Goal: Answer question/provide support

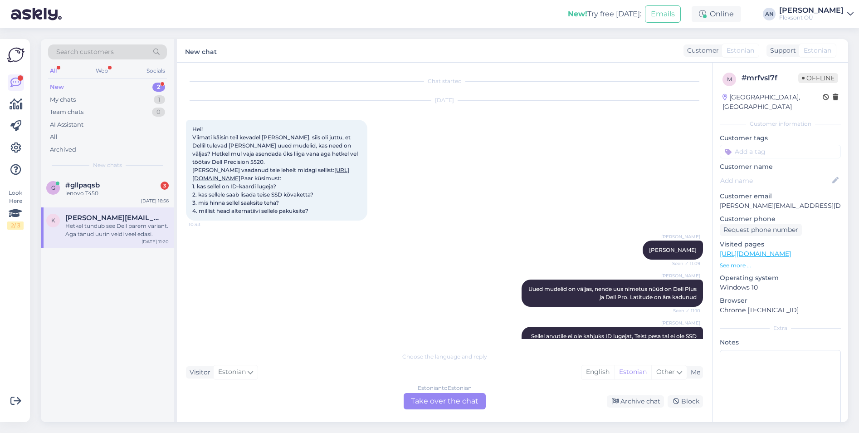
scroll to position [324, 0]
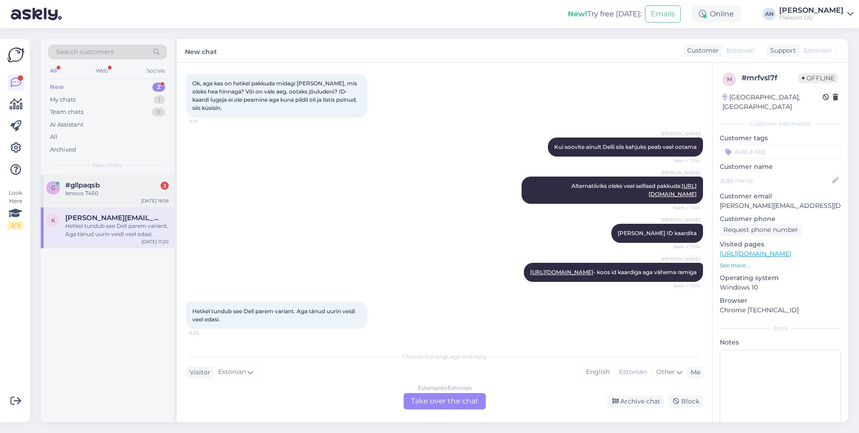
click at [85, 185] on span "#gllpaqsb" at bounding box center [82, 185] width 34 height 8
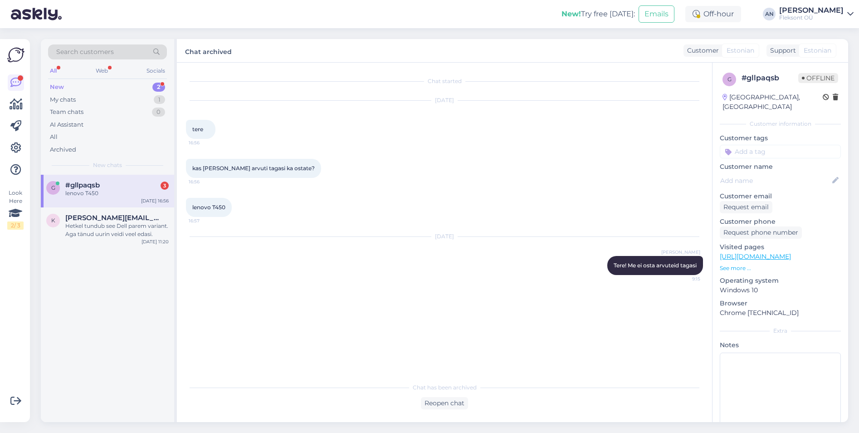
click at [343, 204] on div "lenovo T450 16:57" at bounding box center [444, 207] width 517 height 39
click at [344, 204] on div "lenovo T450 16:57" at bounding box center [444, 207] width 517 height 39
click at [452, 402] on div "Reopen chat" at bounding box center [444, 403] width 47 height 12
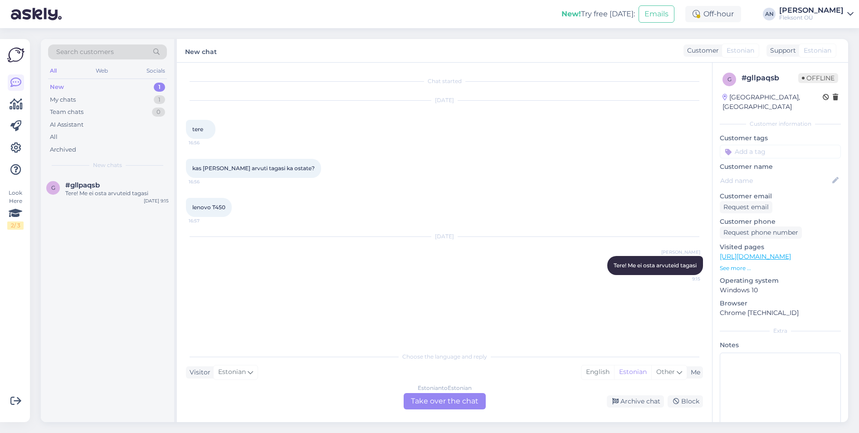
click at [460, 398] on div "Estonian to Estonian Take over the chat" at bounding box center [444, 401] width 82 height 16
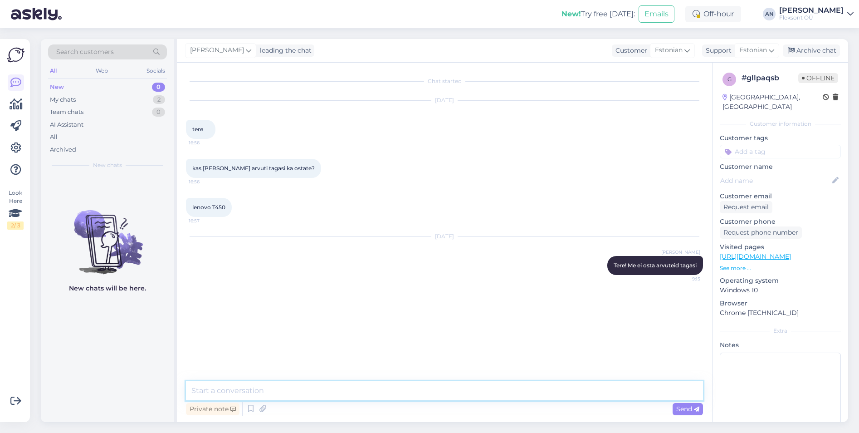
click at [383, 395] on textarea at bounding box center [444, 390] width 517 height 19
click at [406, 337] on div "Chat started [DATE] tere 16:56 kas [PERSON_NAME] arvuti tagasi ka ostate? 16:56…" at bounding box center [448, 222] width 525 height 301
click at [327, 392] on textarea at bounding box center [444, 390] width 517 height 19
type textarea "Tere"
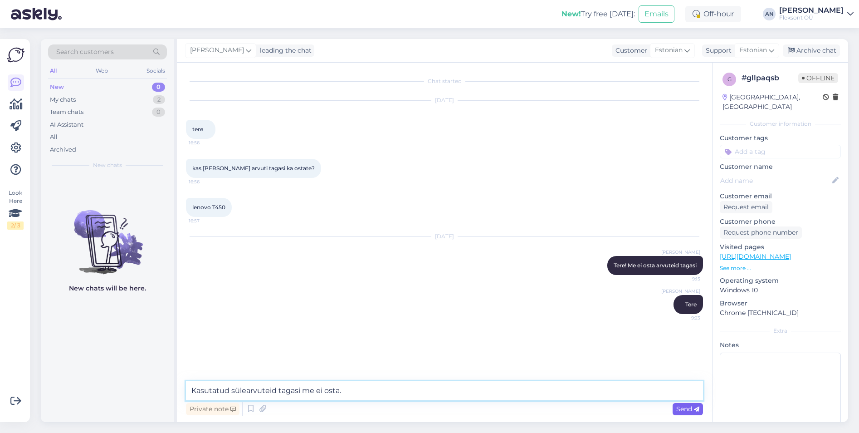
type textarea "Kasutatud sülearvuteid tagasi me ei osta."
click at [686, 408] on span "Send" at bounding box center [687, 408] width 23 height 8
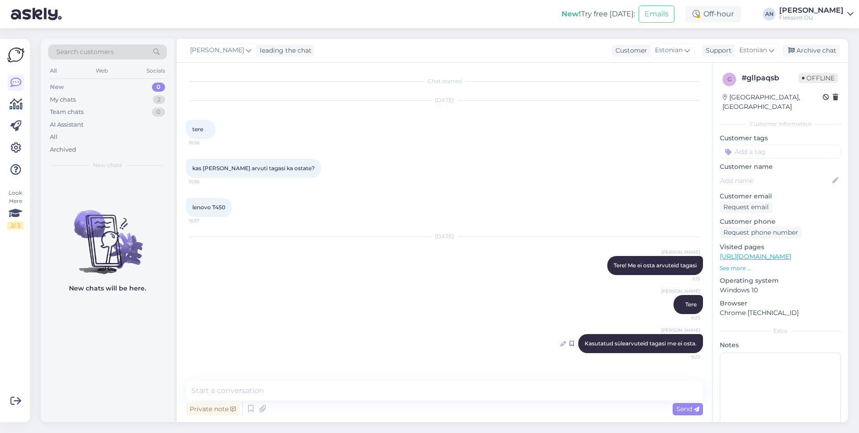
click at [560, 343] on icon at bounding box center [562, 342] width 5 height 5
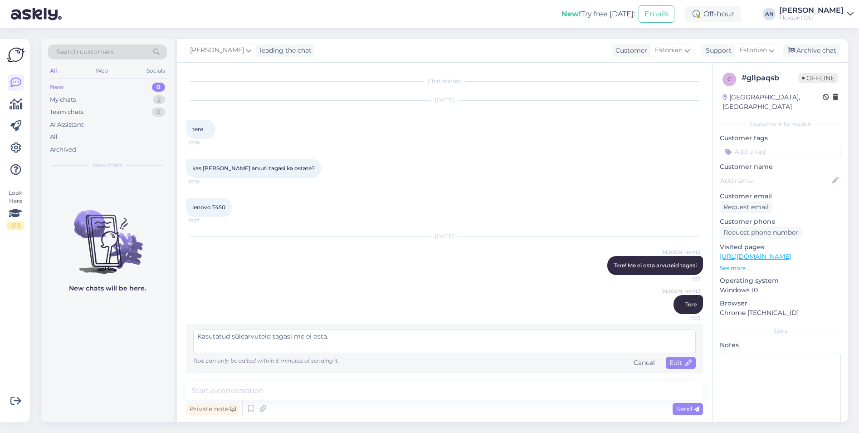
drag, startPoint x: 399, startPoint y: 340, endPoint x: 73, endPoint y: 302, distance: 328.5
click at [73, 302] on div "Search customers All Web Socials New 0 My chats 2 Team chats 0 AI Assistant All…" at bounding box center [444, 230] width 807 height 383
click at [685, 362] on icon at bounding box center [688, 363] width 6 height 6
click at [476, 342] on textarea at bounding box center [444, 341] width 502 height 24
click at [646, 363] on div "Cancel" at bounding box center [644, 362] width 29 height 12
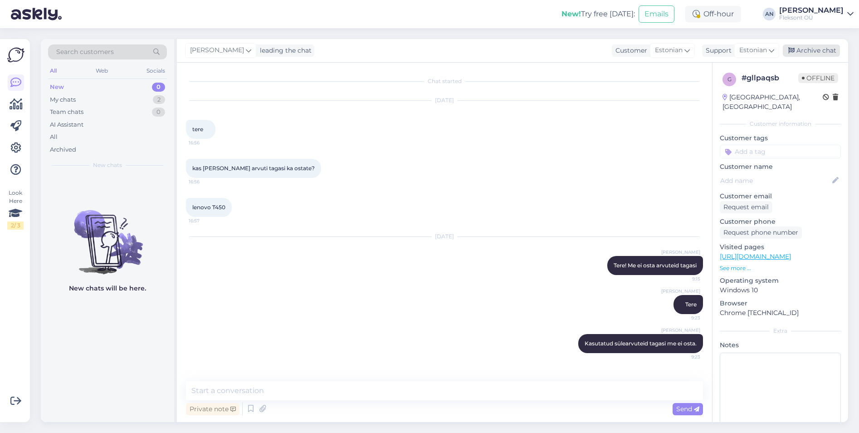
click at [809, 46] on div "Archive chat" at bounding box center [811, 50] width 57 height 12
click at [362, 339] on div "[PERSON_NAME] Kasutatud sülearvuteid tagasi me ei osta. 9:23" at bounding box center [444, 343] width 517 height 39
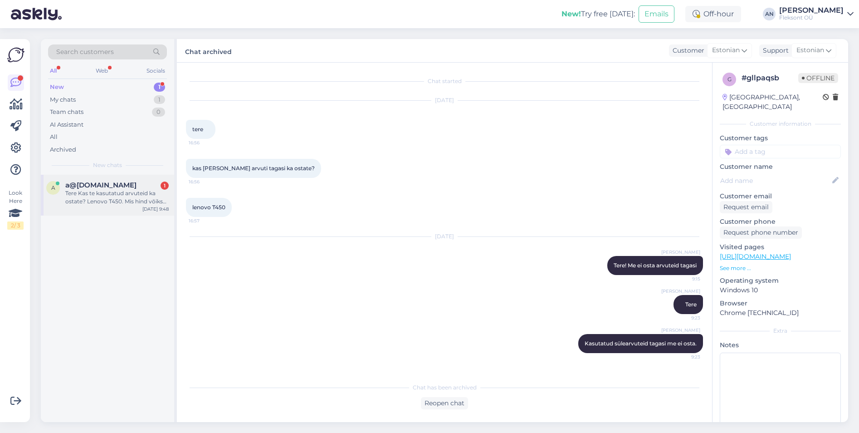
click at [143, 196] on div "Tere Kas te kasutatud arvuteid ka ostate? Lenovo T450. Mis hind võiks olla?" at bounding box center [116, 197] width 103 height 16
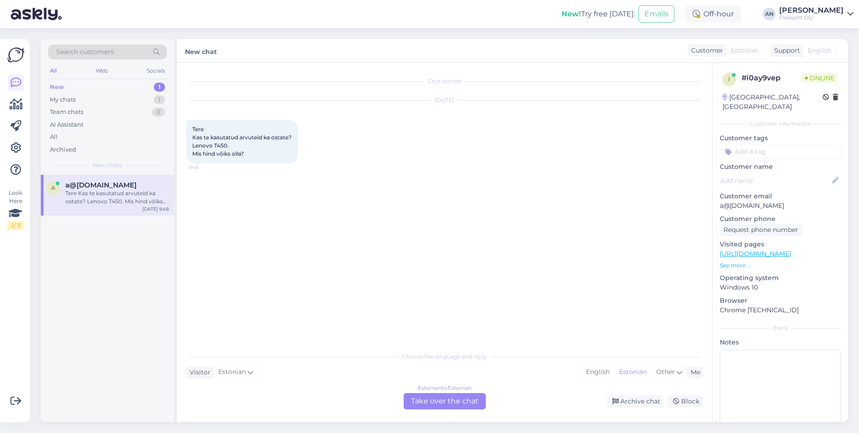
click at [423, 258] on div "Chat started [DATE] Tere Kas te kasutatud arvuteid ka ostate? Lenovo T450. Mis …" at bounding box center [448, 205] width 525 height 267
click at [446, 398] on div "Estonian to Estonian Take over the chat" at bounding box center [444, 401] width 82 height 16
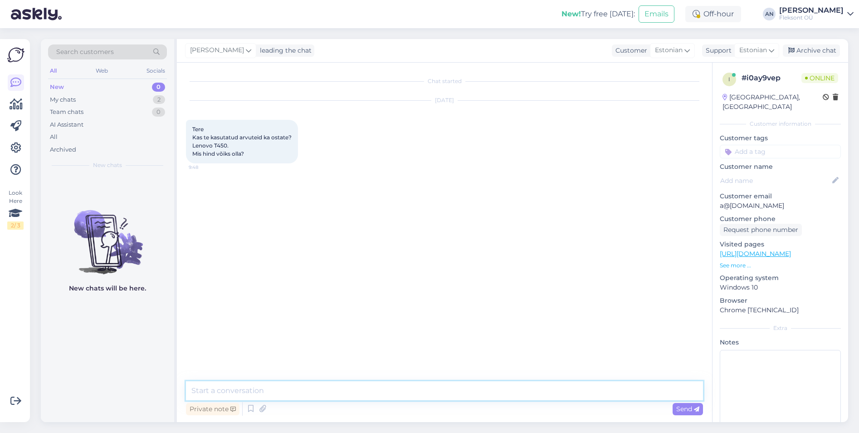
click at [352, 387] on textarea at bounding box center [444, 390] width 517 height 19
type textarea "Tere"
type textarea "Kasutatuid arvuteid me ei osta."
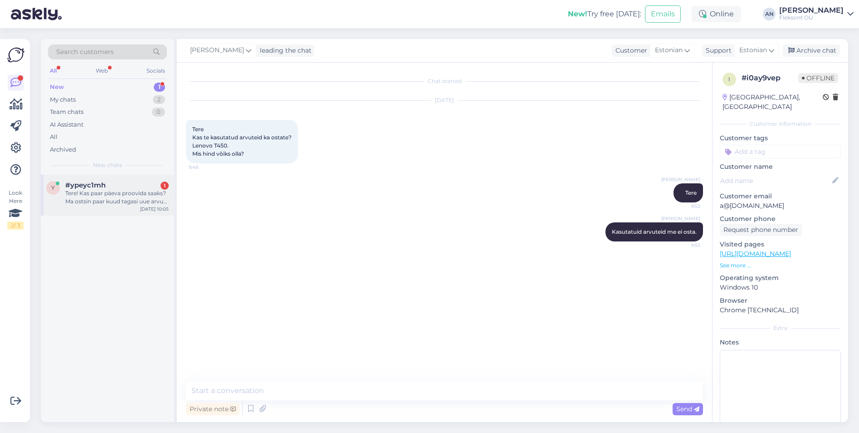
click at [141, 190] on div "Tere! Kas paar päeva proovida saaks? Ma ostsin paar kuud tagasi uue arvuti [PER…" at bounding box center [116, 197] width 103 height 16
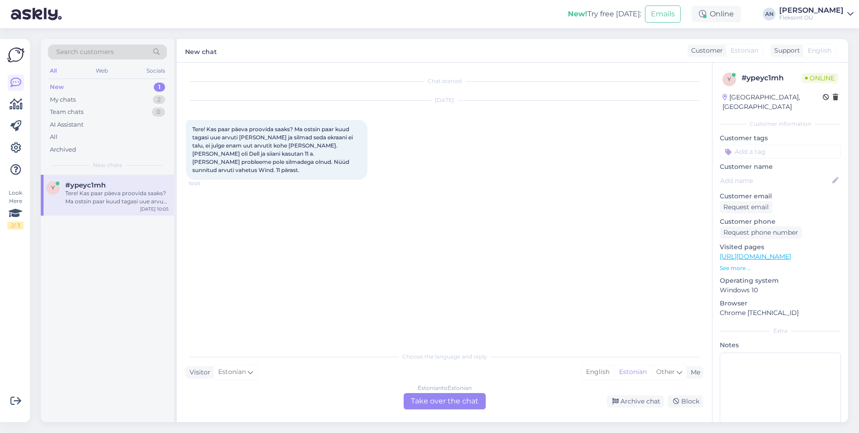
click at [328, 230] on div "Chat started [DATE] Tere! Kas paar päeva proovida saaks? Ma ostsin paar kuud ta…" at bounding box center [448, 205] width 525 height 267
